Goal: Find specific page/section

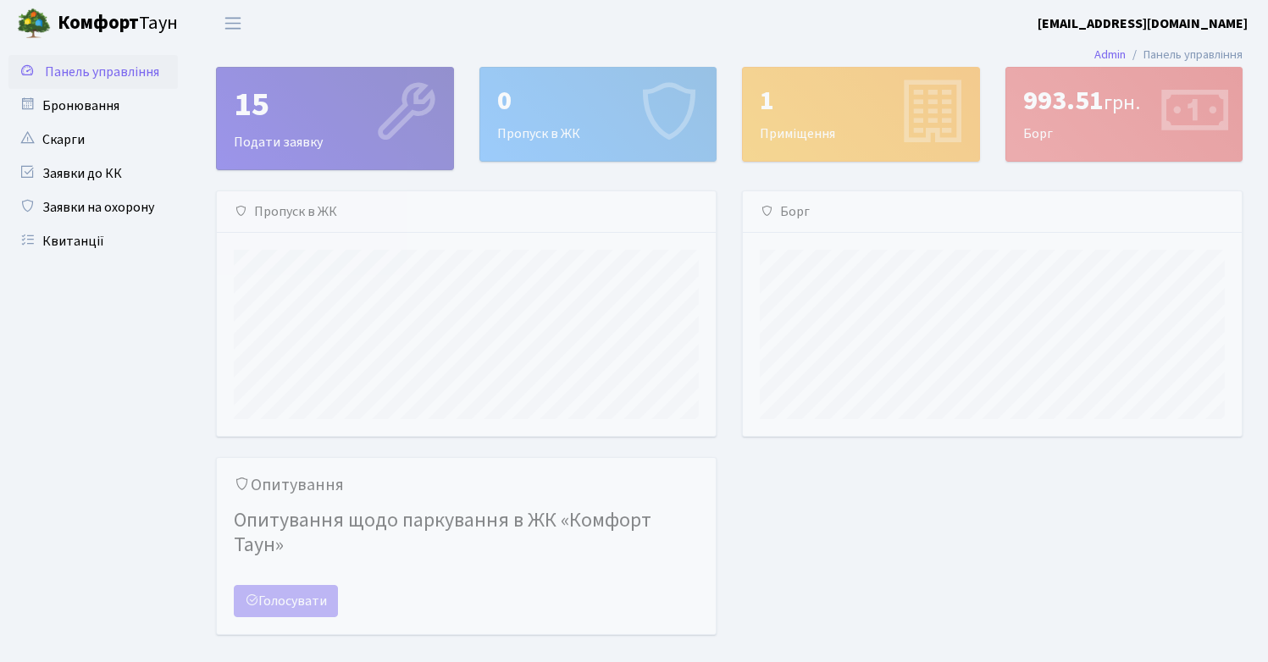
scroll to position [245, 499]
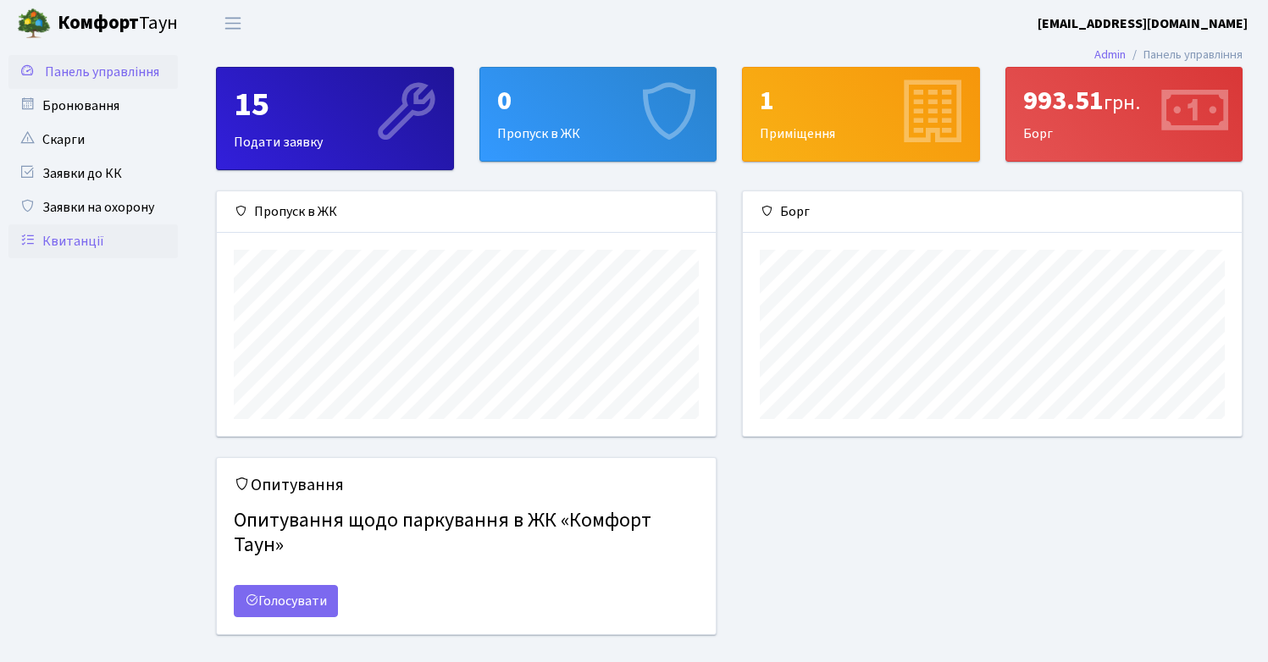
click at [102, 254] on link "Квитанції" at bounding box center [92, 241] width 169 height 34
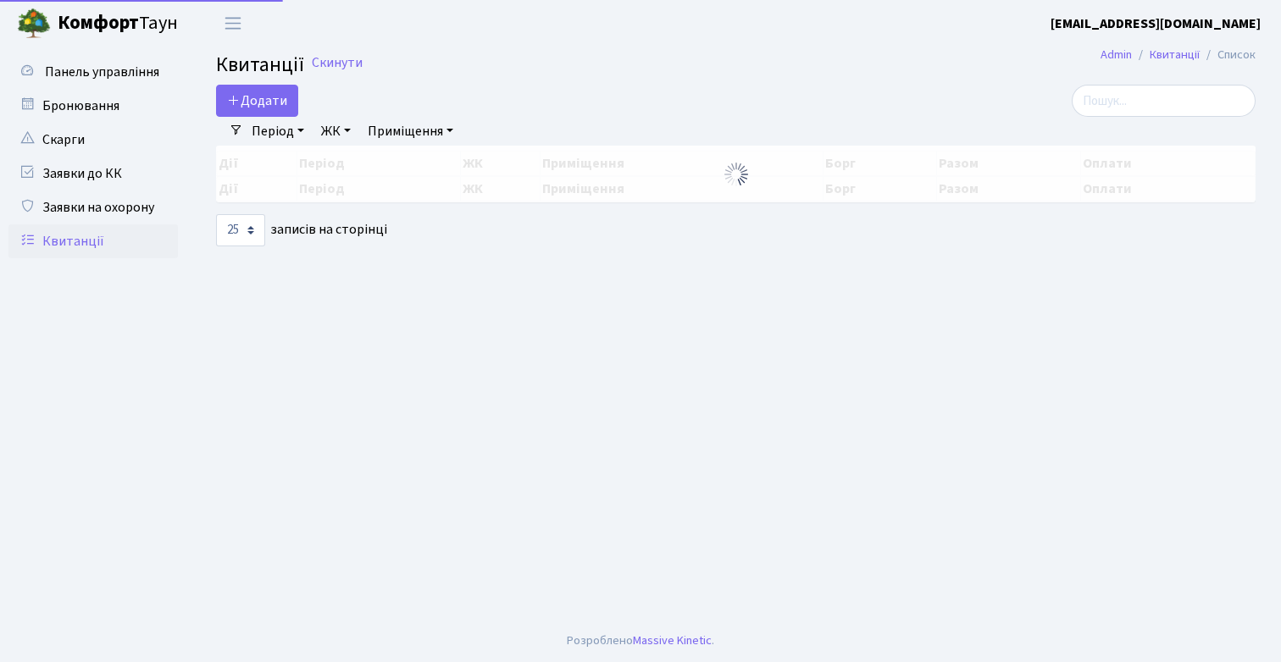
select select "25"
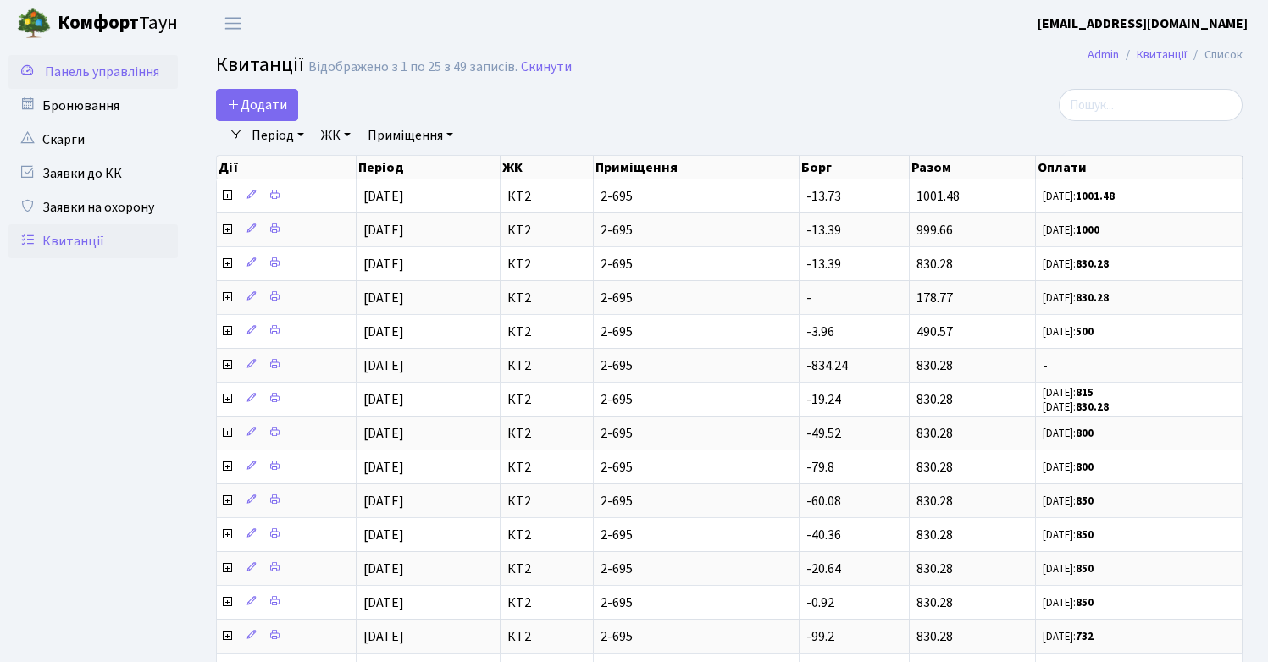
click at [75, 72] on span "Панель управління" at bounding box center [102, 72] width 114 height 19
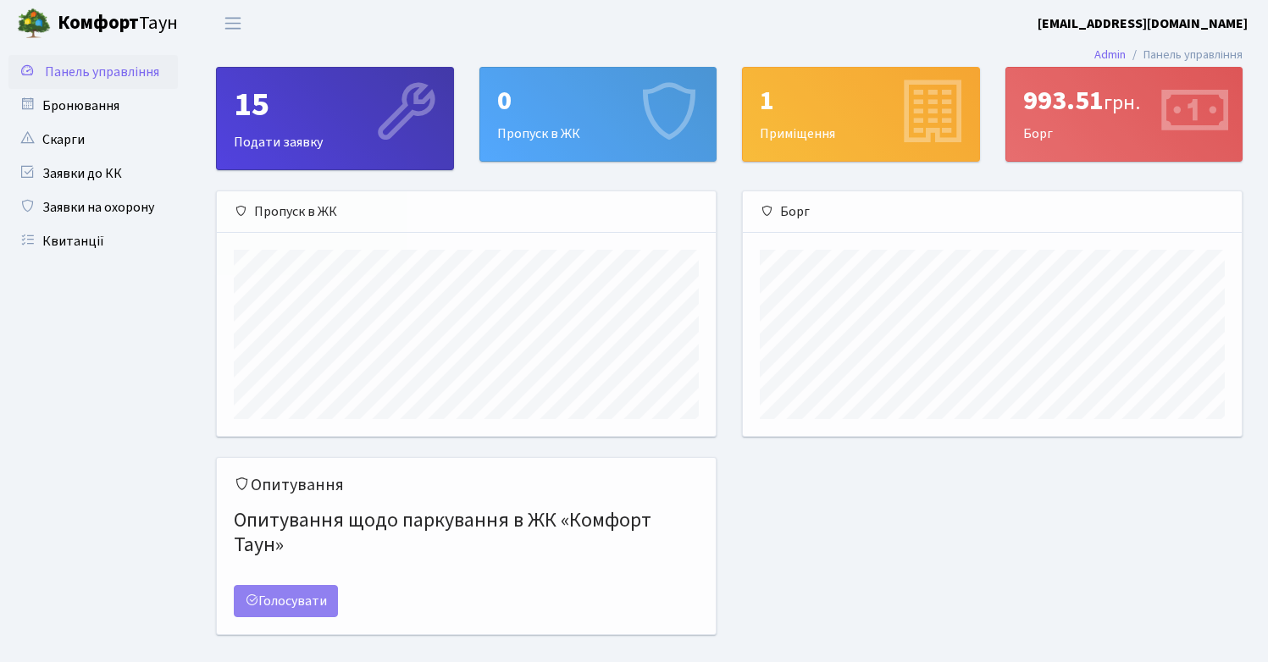
scroll to position [245, 499]
